Goal: Task Accomplishment & Management: Complete application form

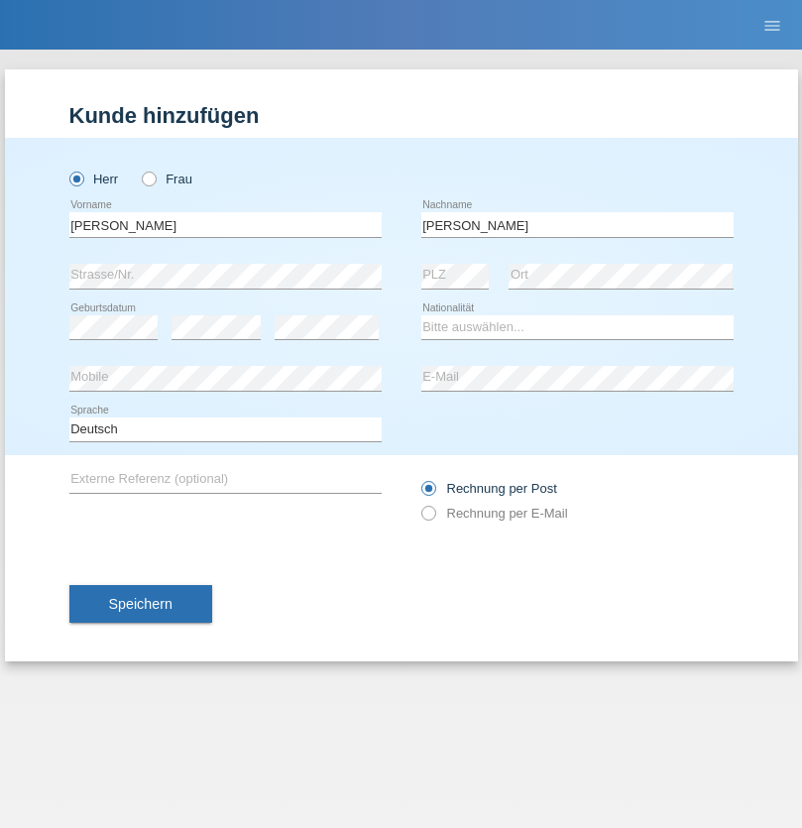
type input "[PERSON_NAME]"
select select "ES"
select select "C"
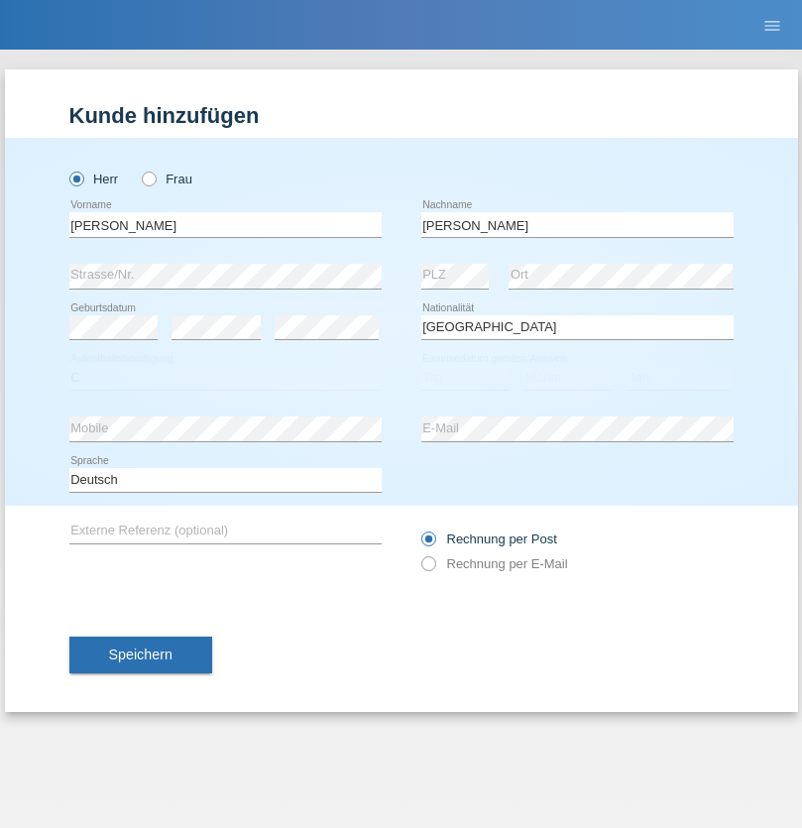
select select "25"
select select "03"
select select "2021"
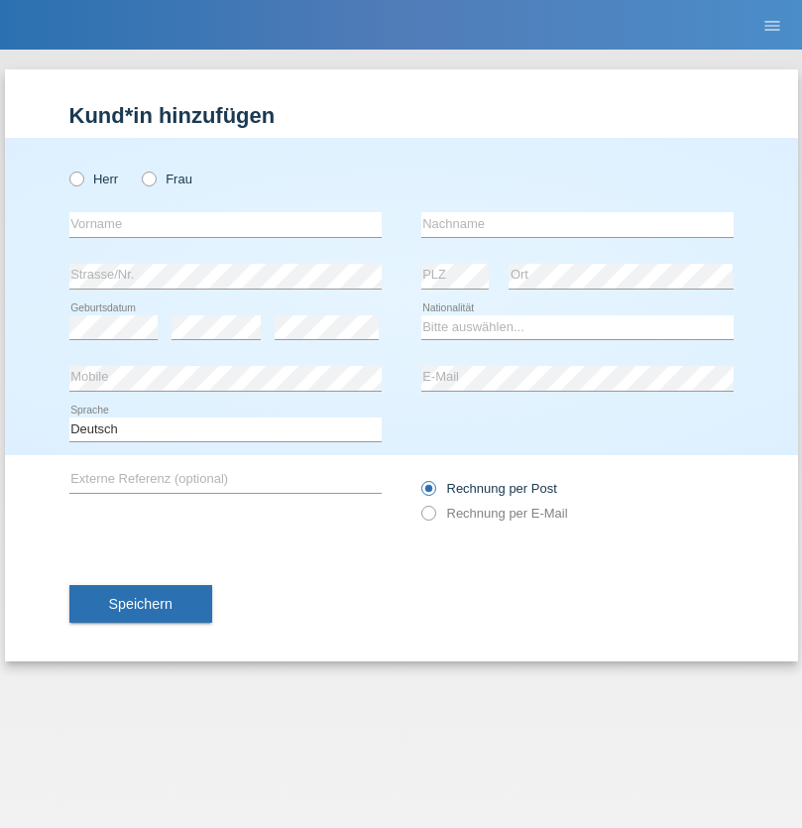
radio input "true"
click at [225, 224] on input "text" at bounding box center [225, 224] width 312 height 25
type input "firat"
click at [577, 224] on input "text" at bounding box center [577, 224] width 312 height 25
type input "kara"
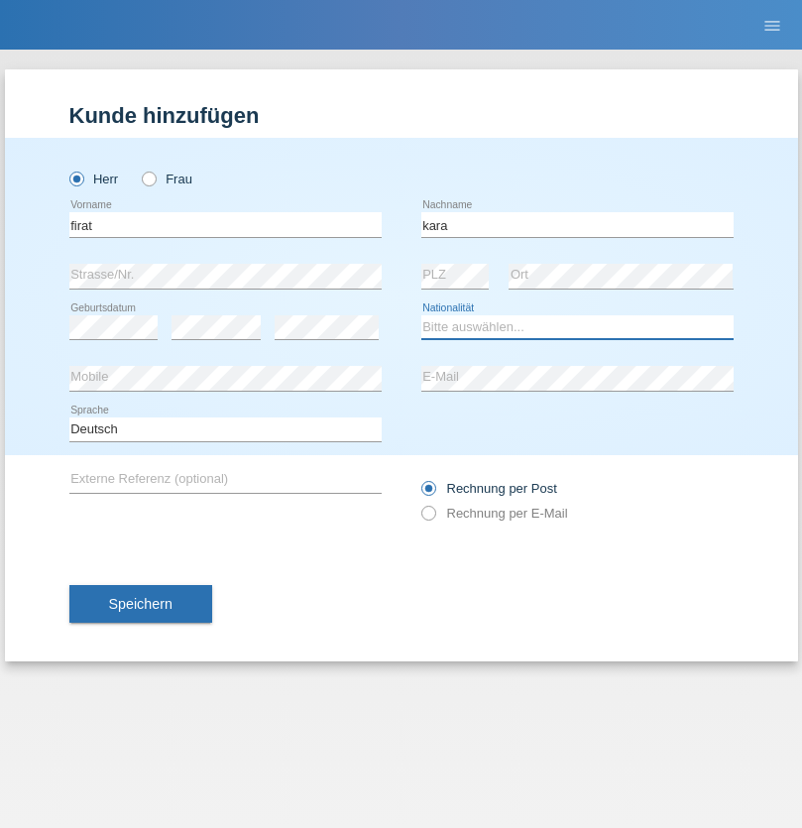
select select "CH"
